Goal: Obtain resource: Obtain resource

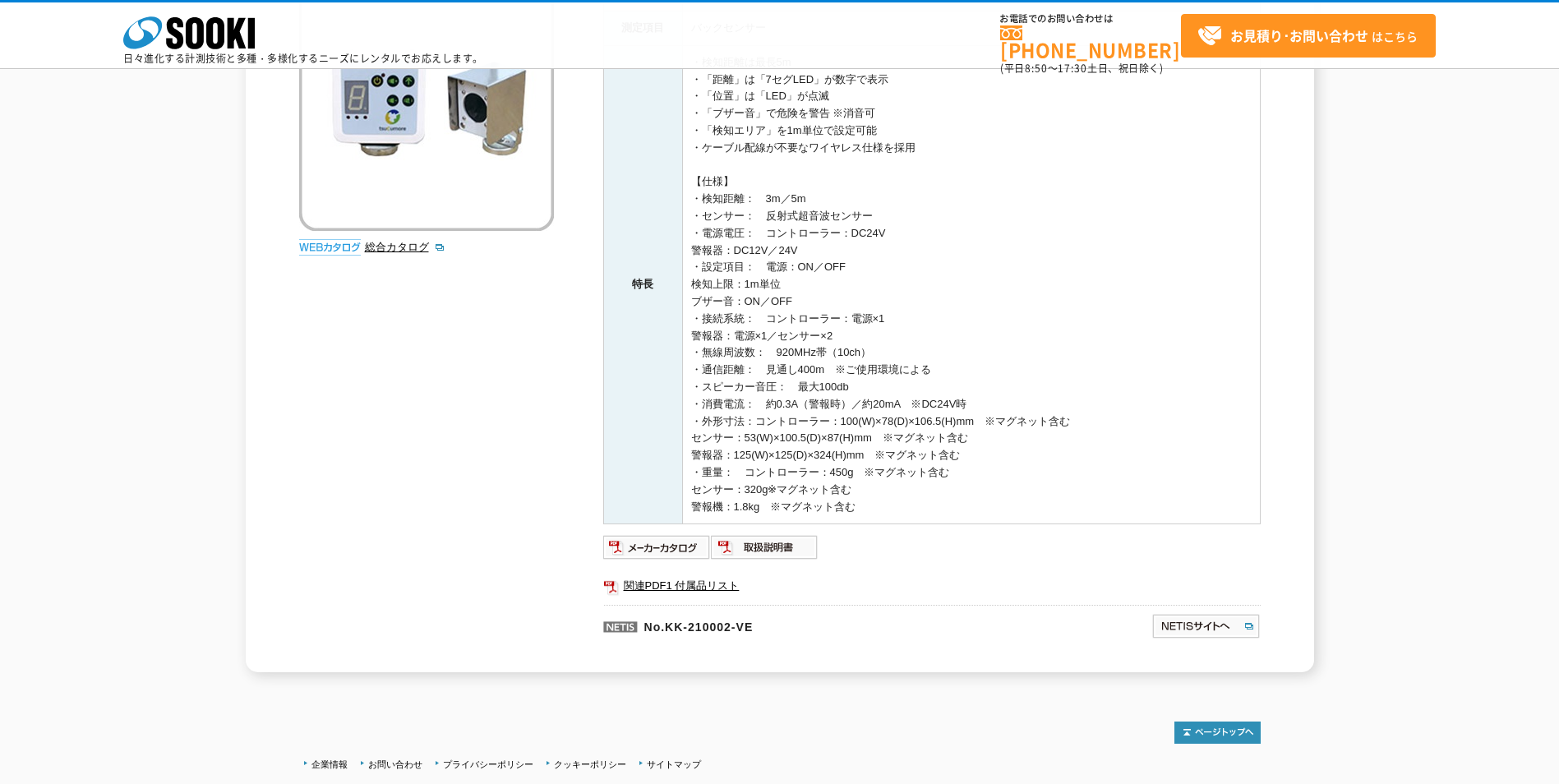
scroll to position [376, 0]
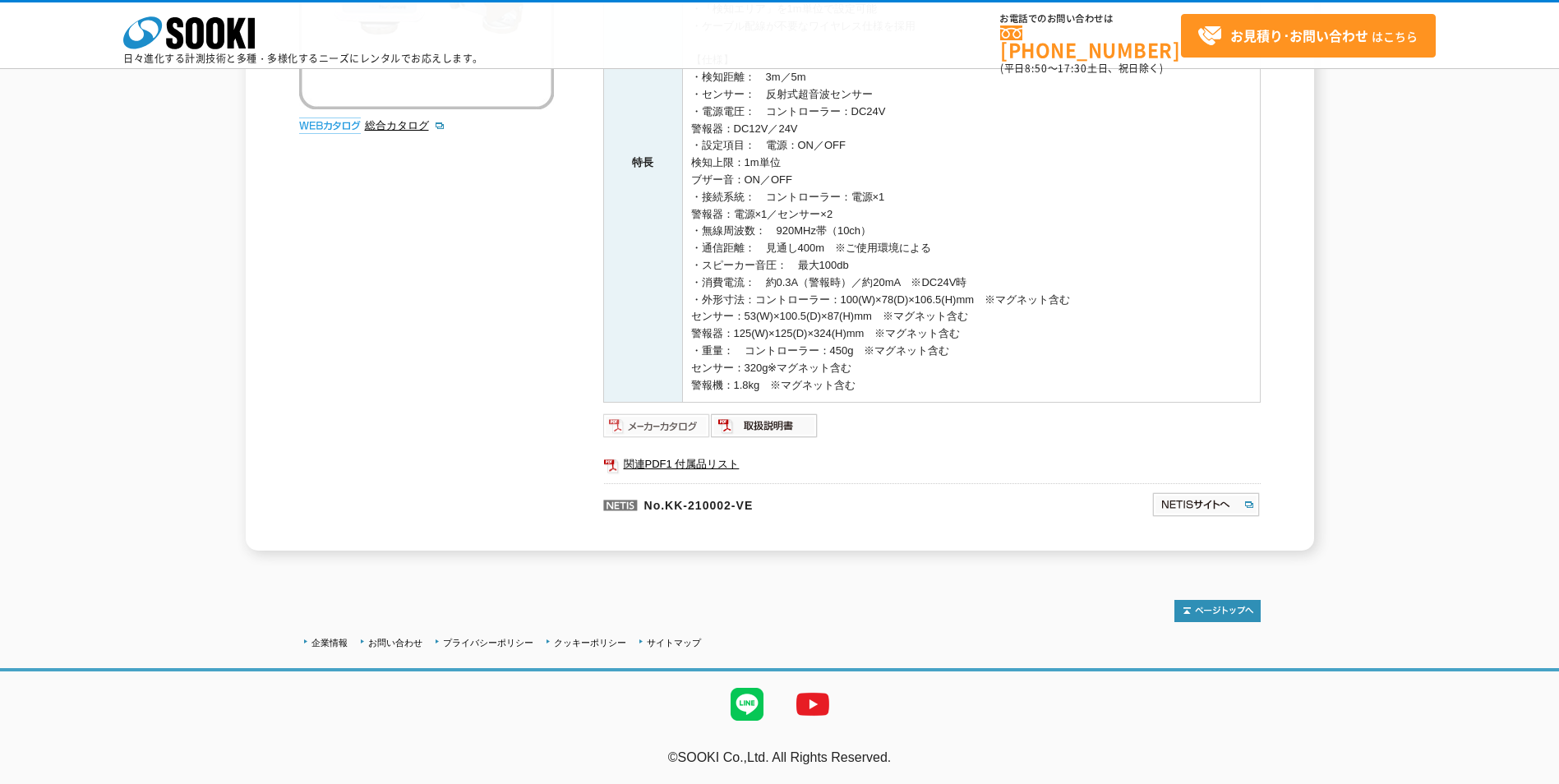
click at [676, 431] on img at bounding box center [657, 426] width 107 height 27
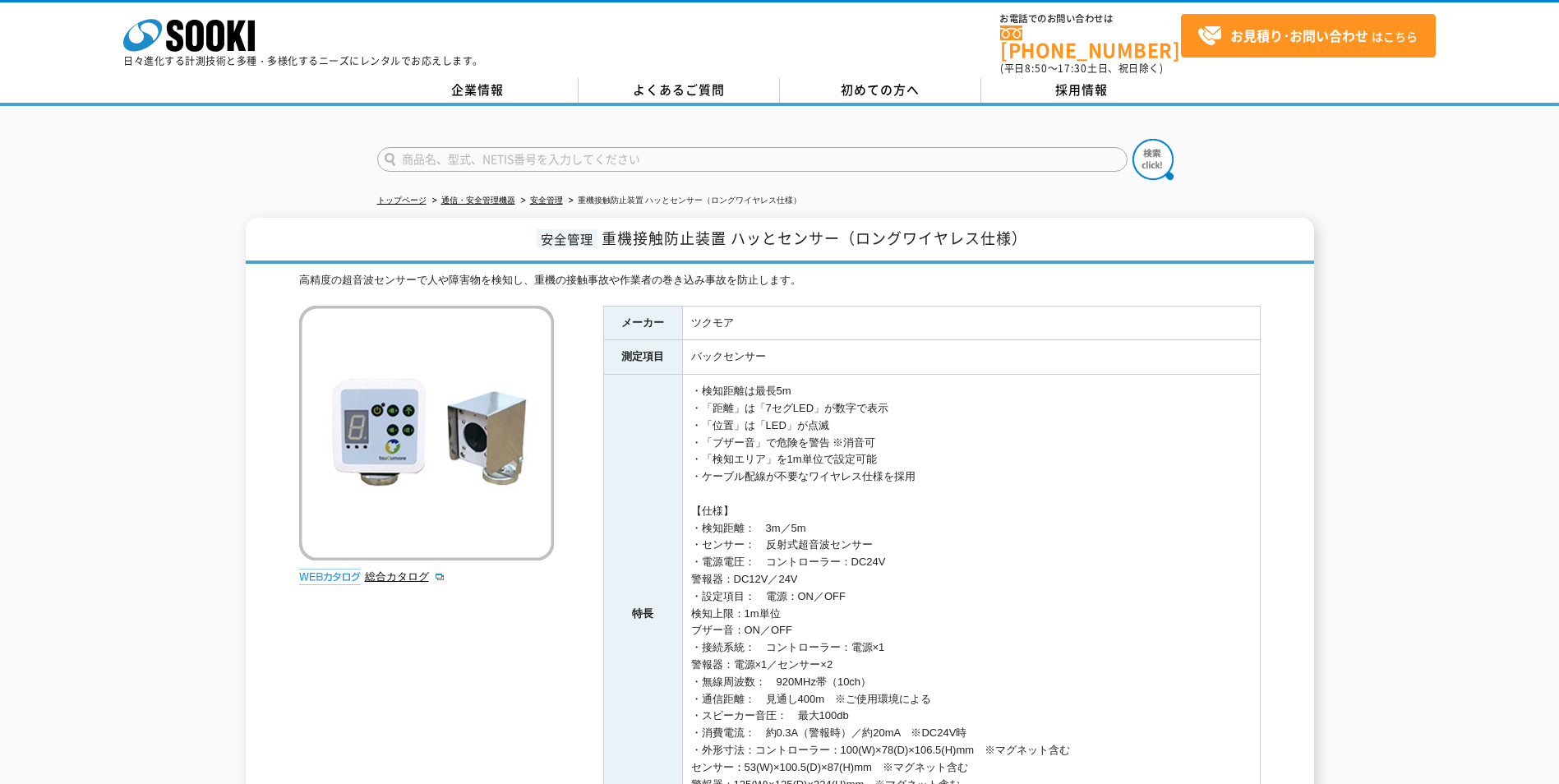
click at [601, 147] on input "text" at bounding box center [752, 159] width 751 height 25
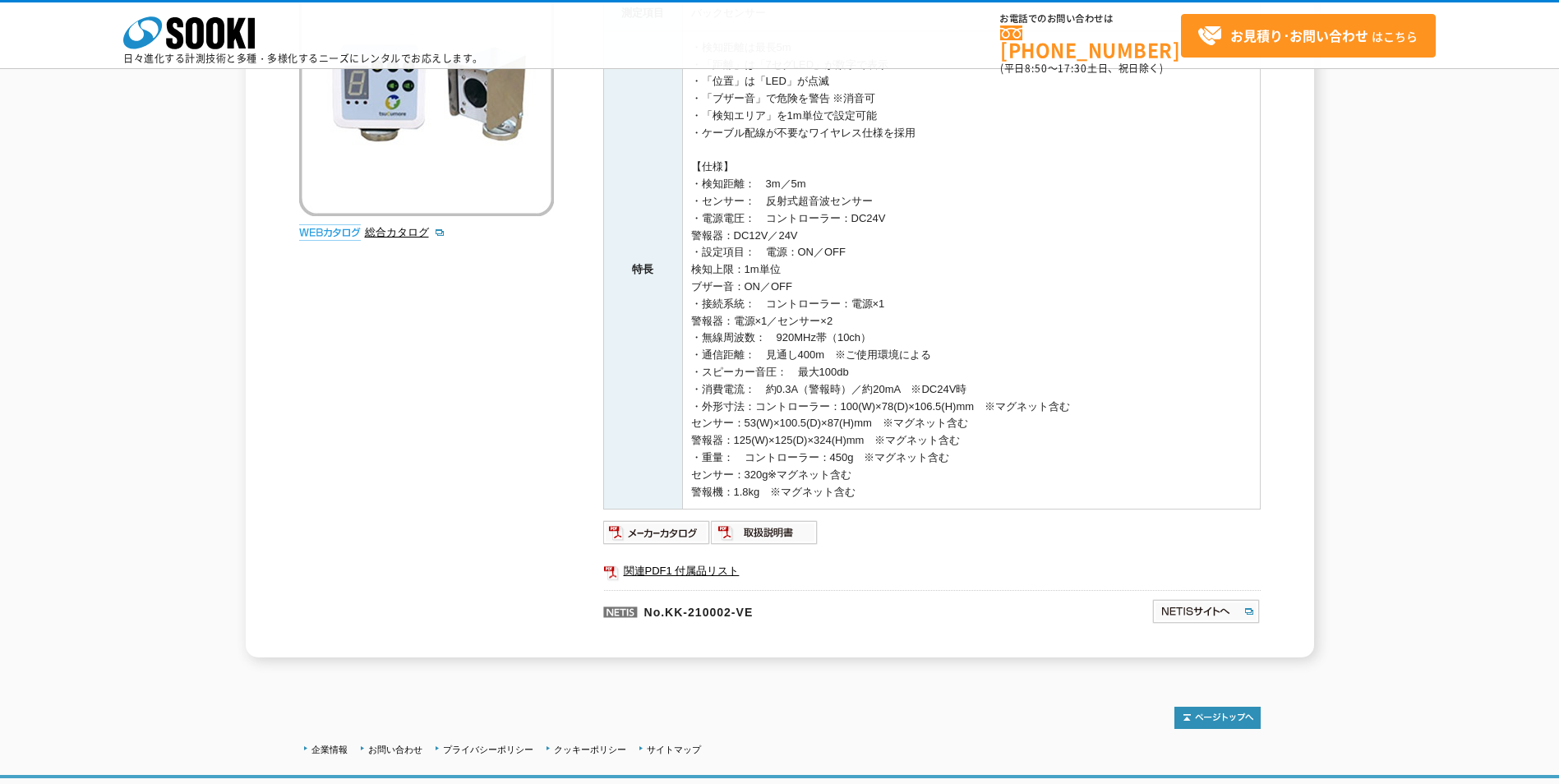
scroll to position [328, 0]
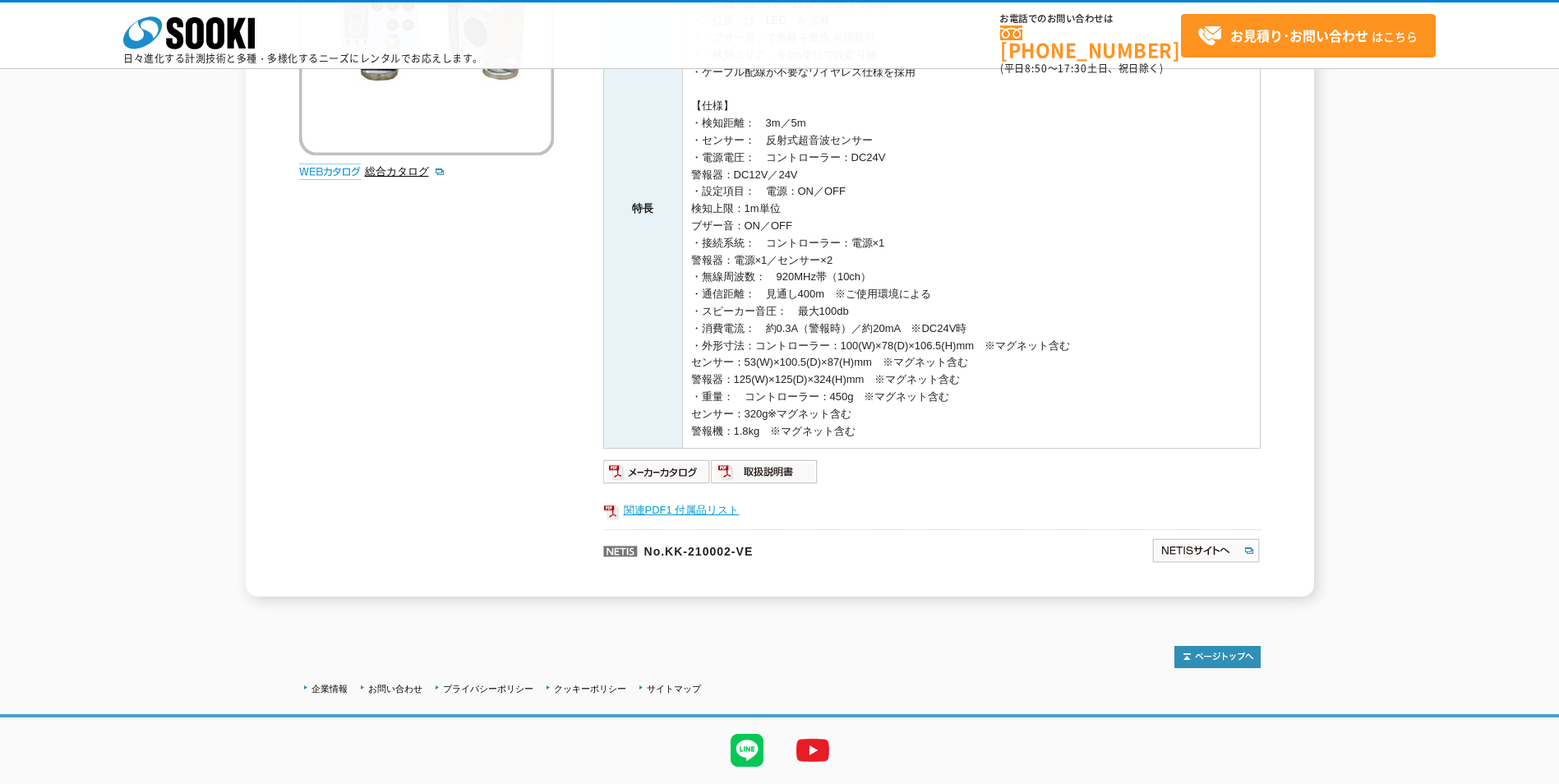
type input "商品名、型式、NETIS番号を入力してください"
click at [677, 514] on link "関連PDF1 付属品リスト" at bounding box center [932, 510] width 658 height 21
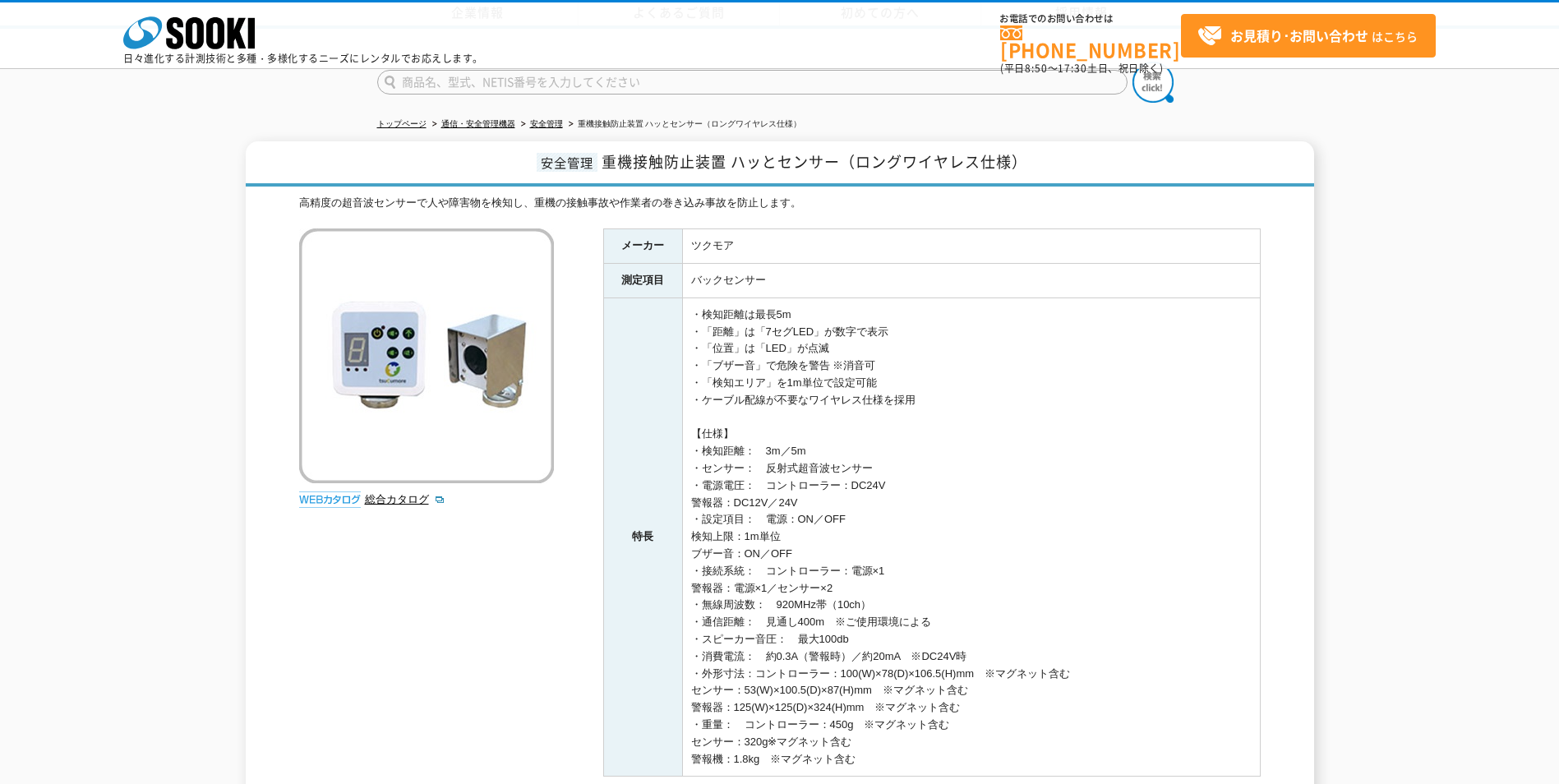
scroll to position [0, 0]
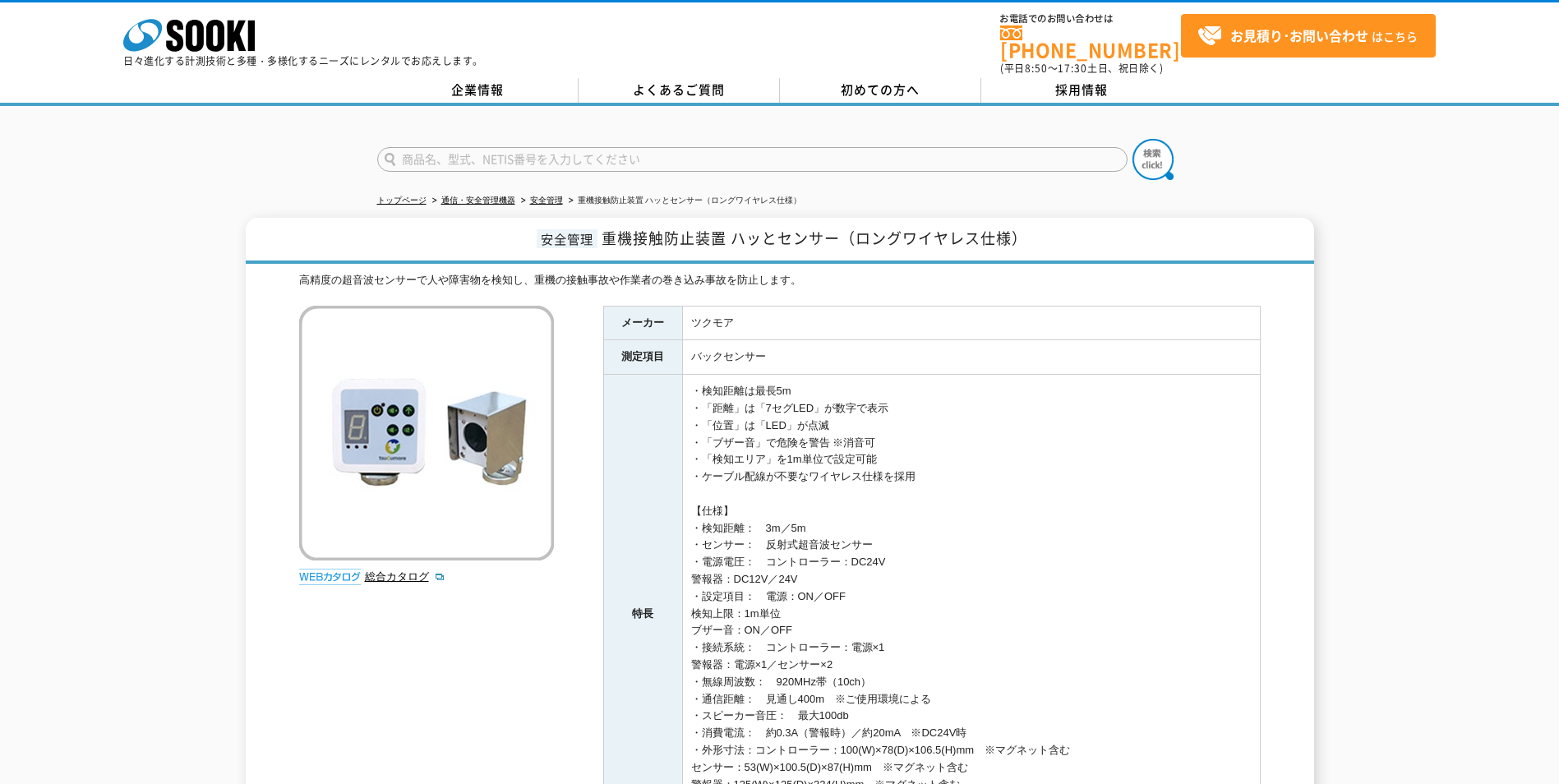
click at [580, 147] on input "text" at bounding box center [752, 159] width 751 height 25
